Goal: Task Accomplishment & Management: Manage account settings

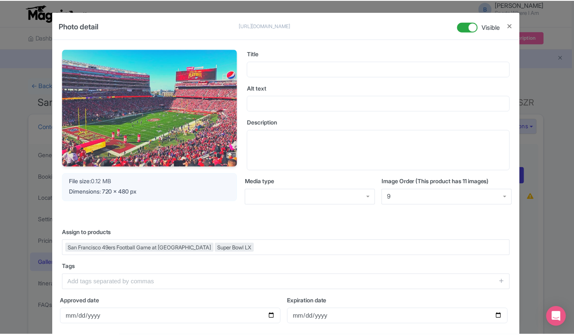
scroll to position [436, 0]
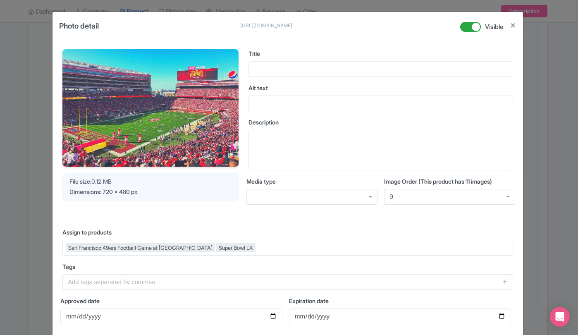
click at [28, 120] on div "Photo detail [URL][DOMAIN_NAME] [URL][DOMAIN_NAME] Visible Your Image is being …" at bounding box center [289, 167] width 578 height 335
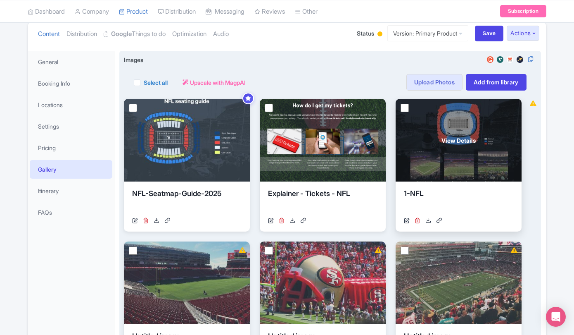
scroll to position [186, 0]
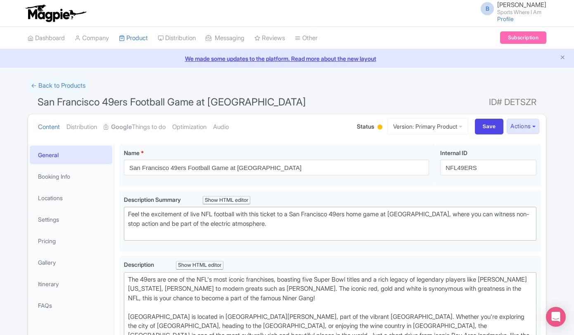
scroll to position [186, 0]
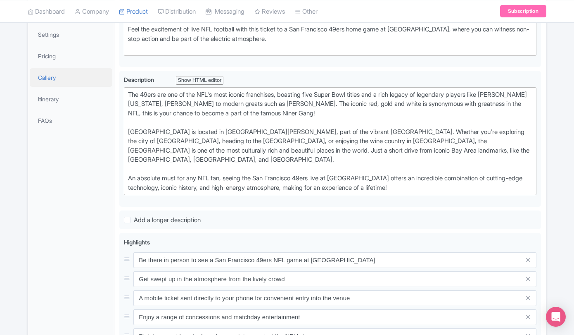
click at [62, 73] on link "Gallery" at bounding box center [71, 77] width 83 height 19
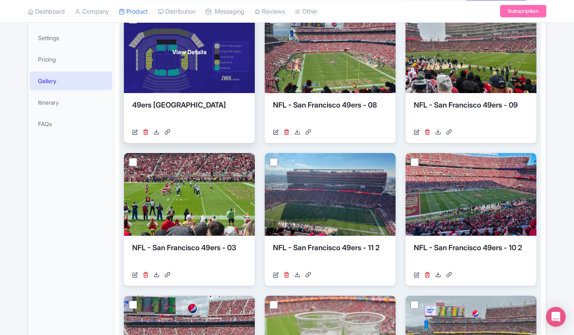
scroll to position [112, 0]
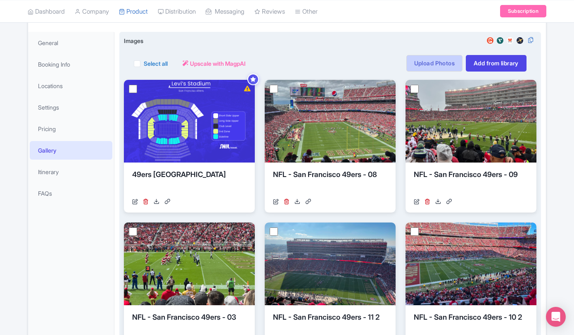
click at [447, 60] on link "Upload Photos" at bounding box center [435, 63] width 56 height 17
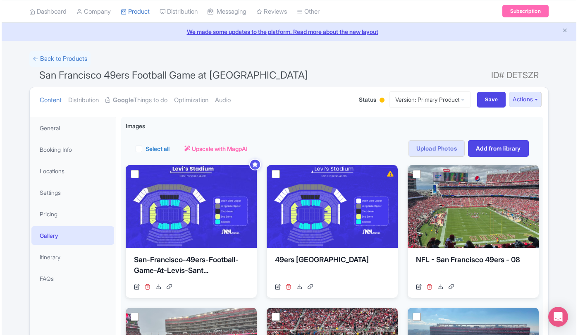
scroll to position [28, 0]
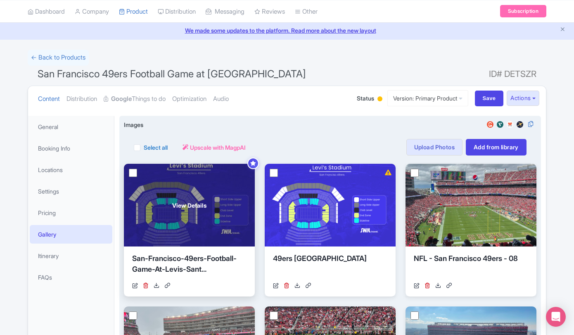
click at [188, 265] on div "San-Francisco-49ers-Football-Game-At-Levis-Sant..." at bounding box center [189, 265] width 114 height 25
click at [193, 253] on div "San-Francisco-49ers-Football-Game-At-Levis-Sant..." at bounding box center [189, 265] width 114 height 25
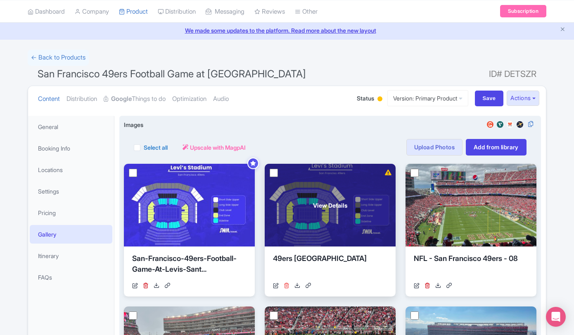
click at [286, 285] on icon at bounding box center [287, 285] width 6 height 6
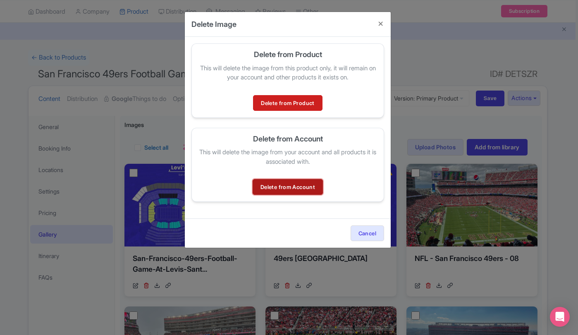
click at [278, 183] on link "Delete from Account" at bounding box center [287, 187] width 70 height 16
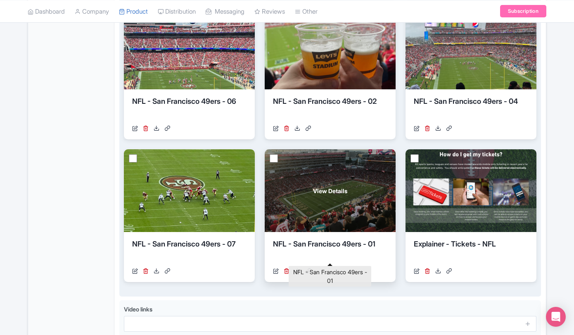
scroll to position [494, 0]
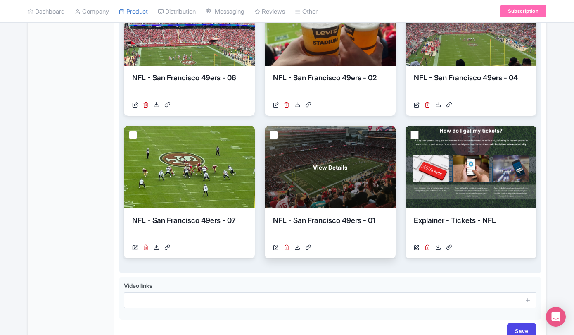
click at [337, 181] on div "View Details" at bounding box center [330, 167] width 131 height 83
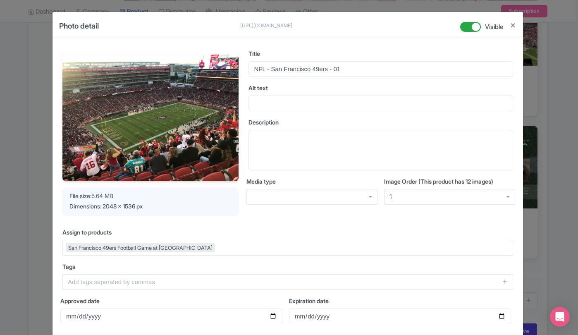
click at [29, 98] on div "Photo detail https://res.cloudinary.com/hfyvkoyi1/image/upload/v1757909005/NFL_…" at bounding box center [289, 167] width 578 height 335
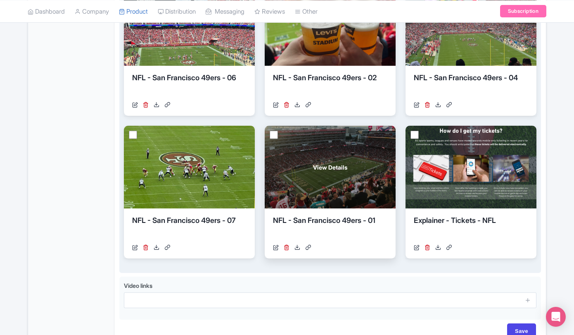
click at [274, 136] on input "checkbox" at bounding box center [274, 135] width 8 height 8
checkbox input "true"
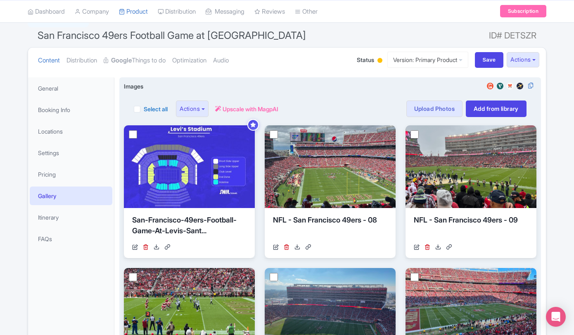
scroll to position [0, 0]
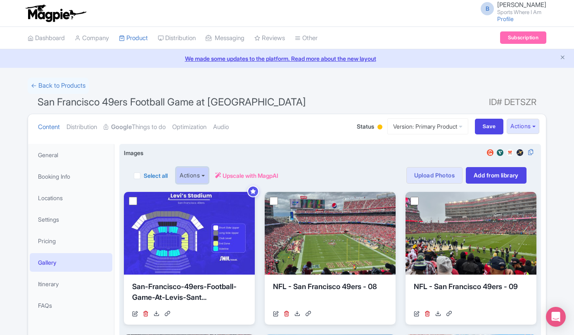
click at [205, 171] on button "Actions" at bounding box center [192, 175] width 33 height 17
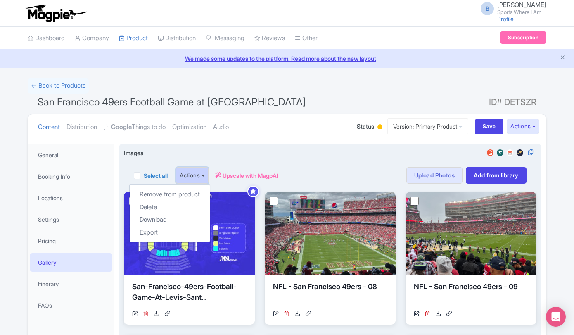
click at [203, 171] on button "Actions" at bounding box center [192, 175] width 33 height 17
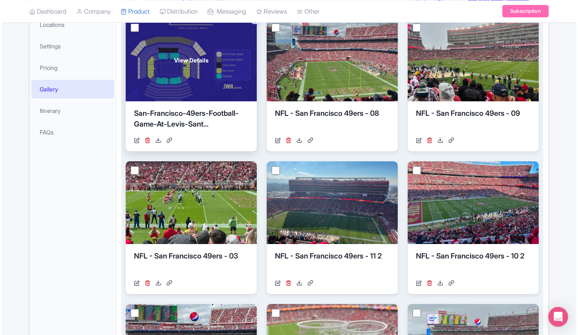
scroll to position [118, 0]
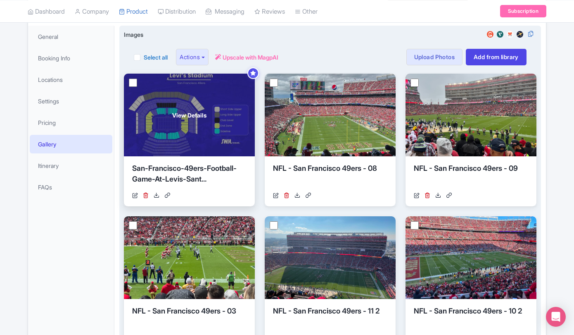
click at [195, 127] on div "View Details" at bounding box center [189, 115] width 131 height 83
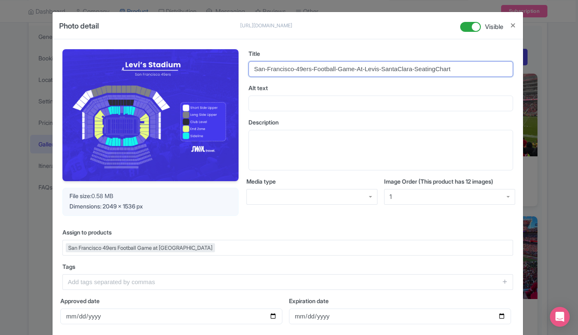
drag, startPoint x: 268, startPoint y: 75, endPoint x: 264, endPoint y: 69, distance: 6.8
click at [268, 75] on input "San-Francisco-49ers-Football-Game-At-Levis-SantaClara-SeatingChart" at bounding box center [380, 69] width 264 height 16
click at [264, 69] on input "San-Francisco-49ers-Football-Game-At-Levis-SantaClara-SeatingChart" at bounding box center [380, 69] width 264 height 16
click at [266, 69] on input "San-Francisco-49ers-Football-Game-At-Levis-SantaClara-SeatingChart" at bounding box center [380, 69] width 264 height 16
click at [360, 71] on input "San Francisco-49ers-Football-Game-At-Levis-SantaClara-SeatingChart" at bounding box center [380, 69] width 264 height 16
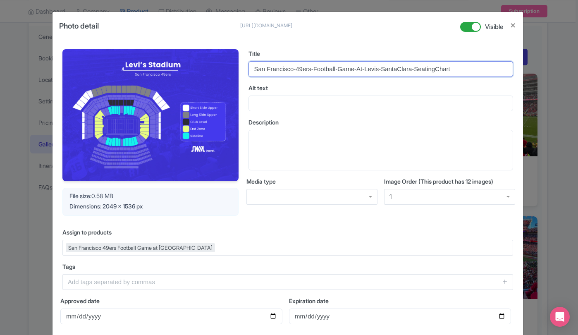
click at [296, 69] on input "San Francisco-49ers-Football-Game-At-Levis-SantaClara-SeatingChart" at bounding box center [380, 69] width 264 height 16
type input "San Francisco 49ers Football Game at Levi's Stadium, Santa Clara - Seating Chart"
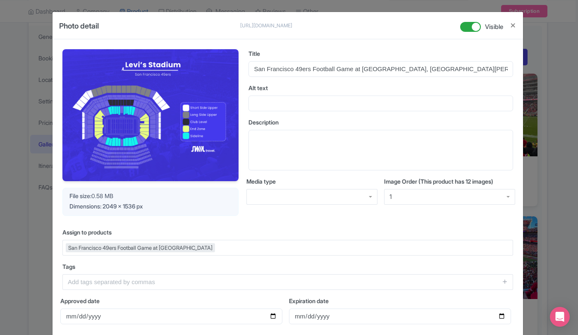
click at [204, 213] on div "File size: 0.58 MB Dimensions: 2049 x 1536 px" at bounding box center [150, 202] width 176 height 28
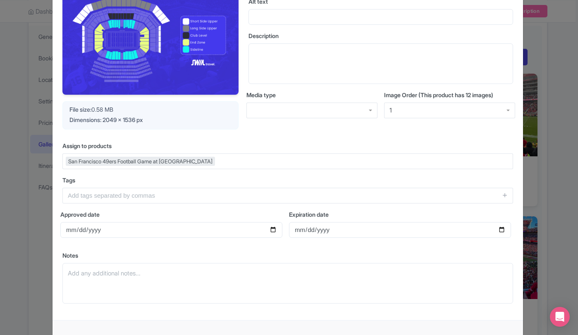
scroll to position [129, 0]
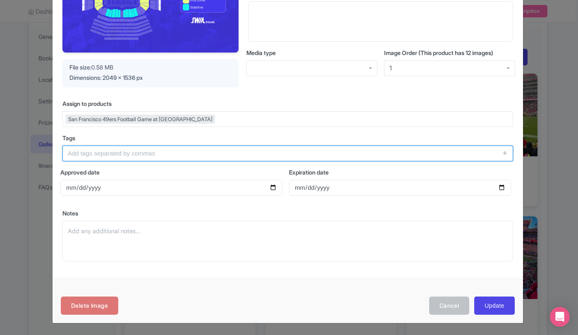
click at [142, 158] on input "text" at bounding box center [287, 153] width 450 height 16
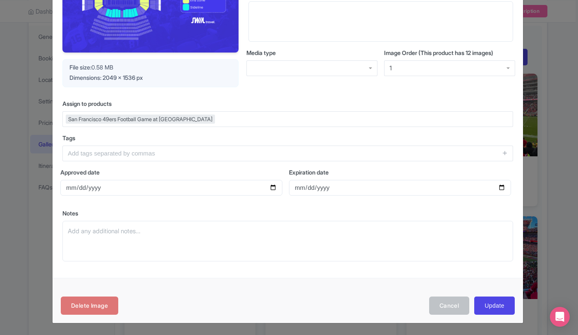
click at [321, 306] on div "Delete Image Cancel Update" at bounding box center [288, 305] width 454 height 19
click at [495, 305] on input "Update" at bounding box center [494, 305] width 40 height 19
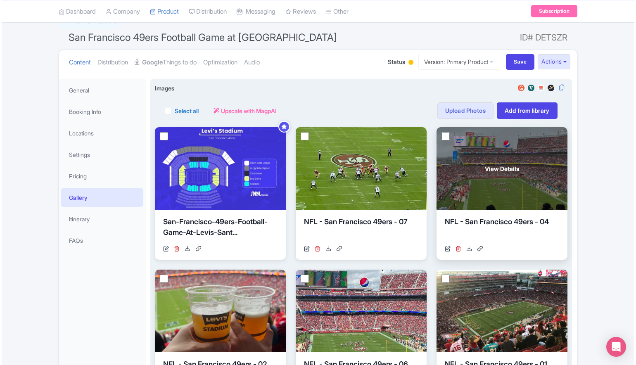
scroll to position [202, 0]
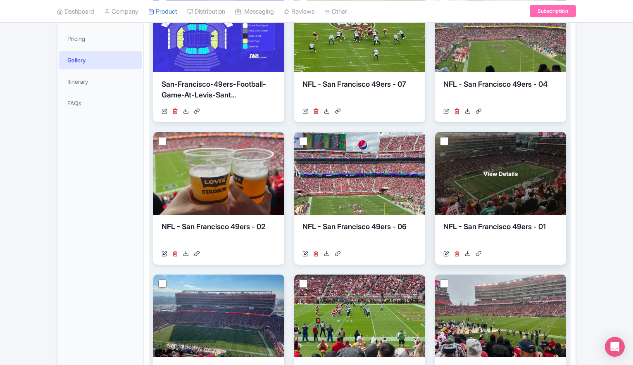
click at [524, 186] on div "View Details" at bounding box center [500, 173] width 131 height 83
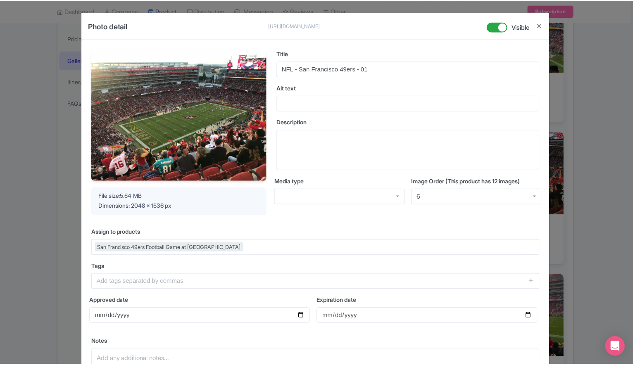
scroll to position [2, 0]
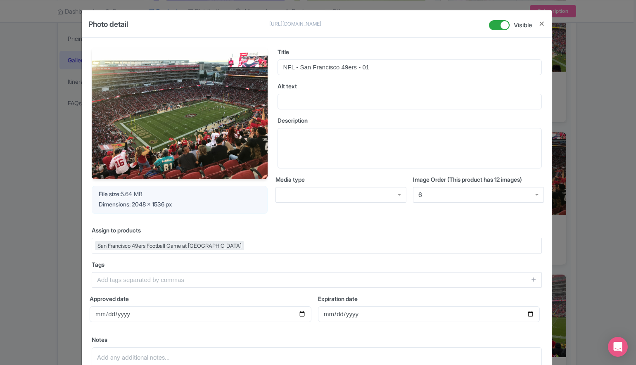
click at [50, 152] on div "Photo detail https://res.cloudinary.com/hfyvkoyi1/image/upload/v1757909005/NFL_…" at bounding box center [318, 182] width 636 height 365
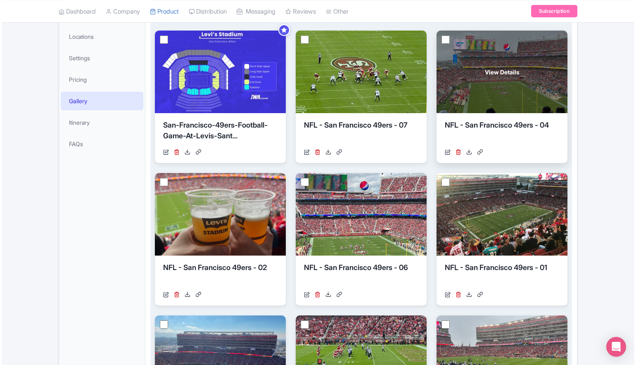
scroll to position [52, 0]
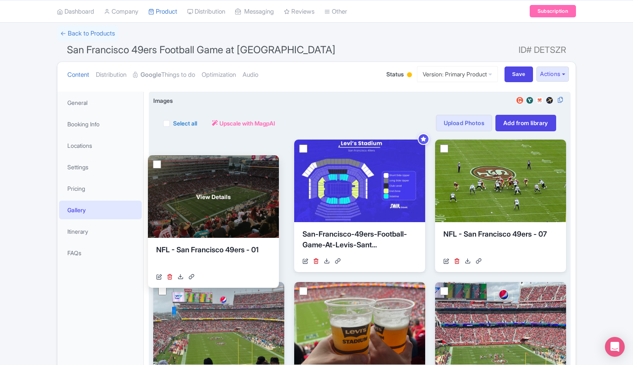
drag, startPoint x: 499, startPoint y: 305, endPoint x: 217, endPoint y: 181, distance: 307.9
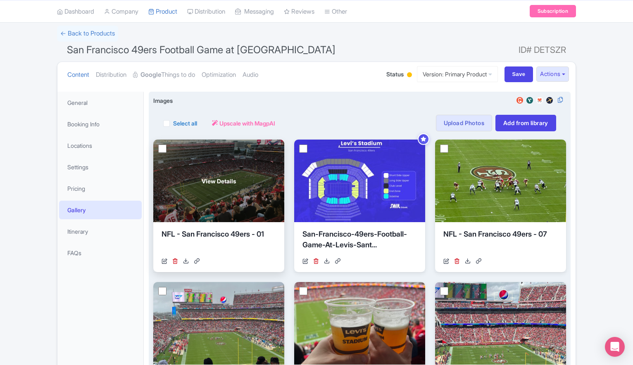
click at [282, 140] on div "View Details" at bounding box center [218, 181] width 131 height 83
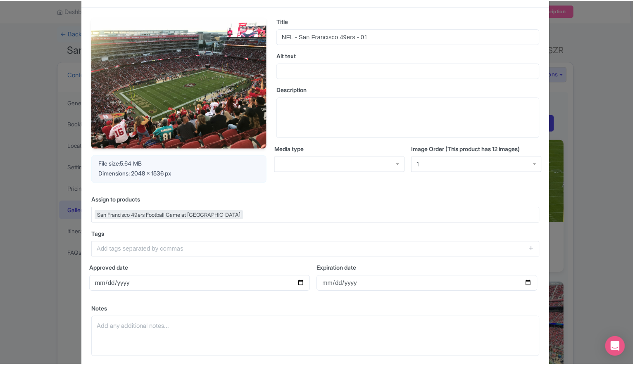
scroll to position [0, 0]
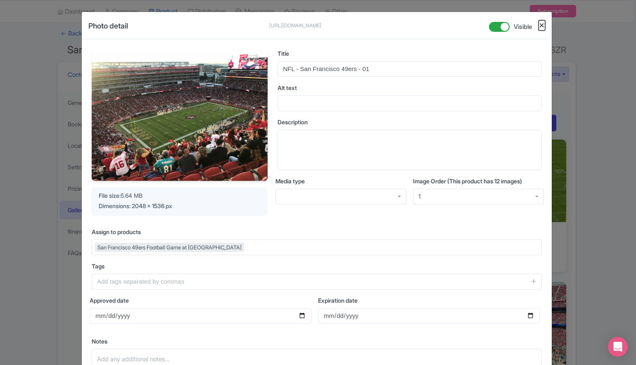
click at [539, 23] on button "Close" at bounding box center [542, 25] width 7 height 10
